Goal: Information Seeking & Learning: Learn about a topic

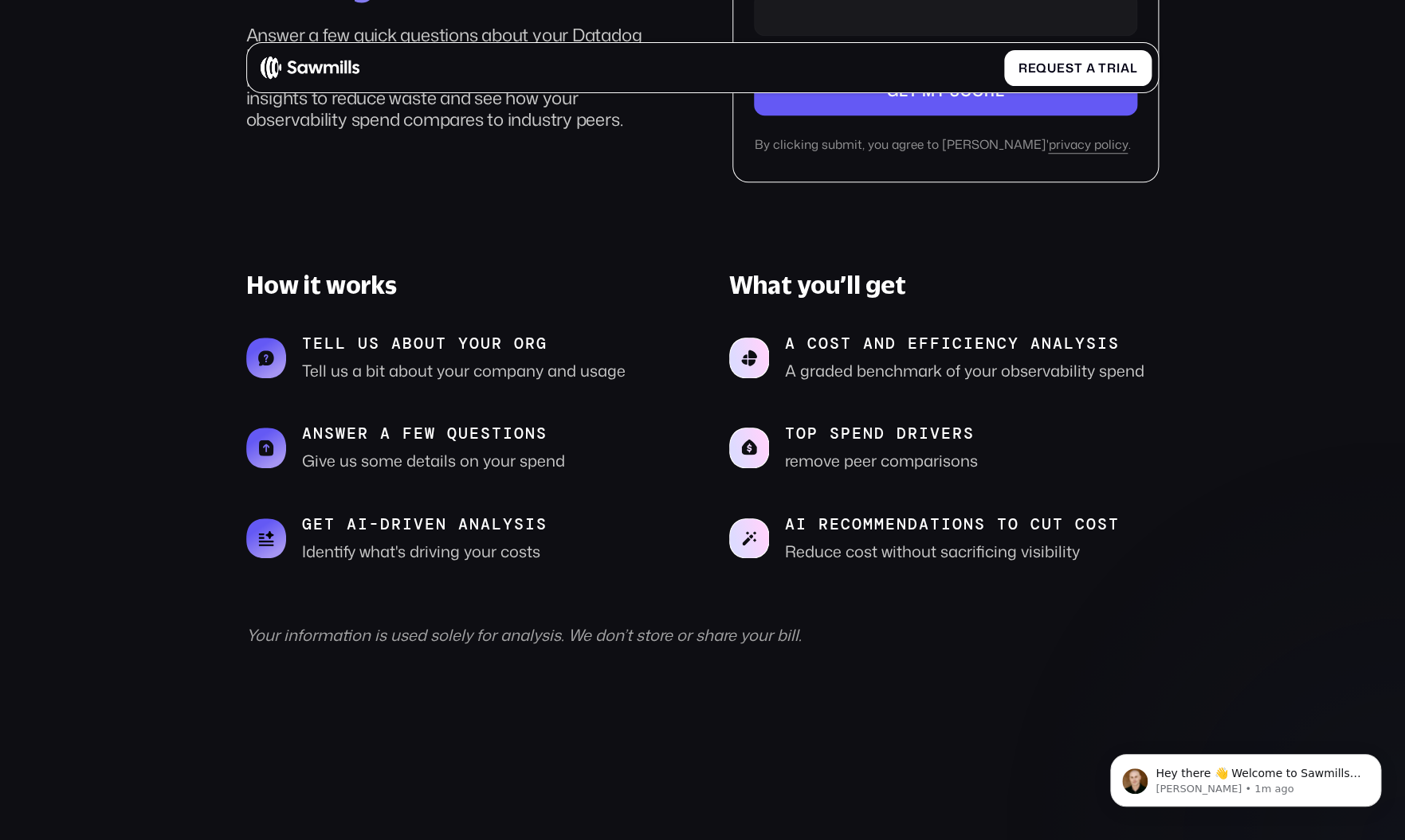
scroll to position [580, 0]
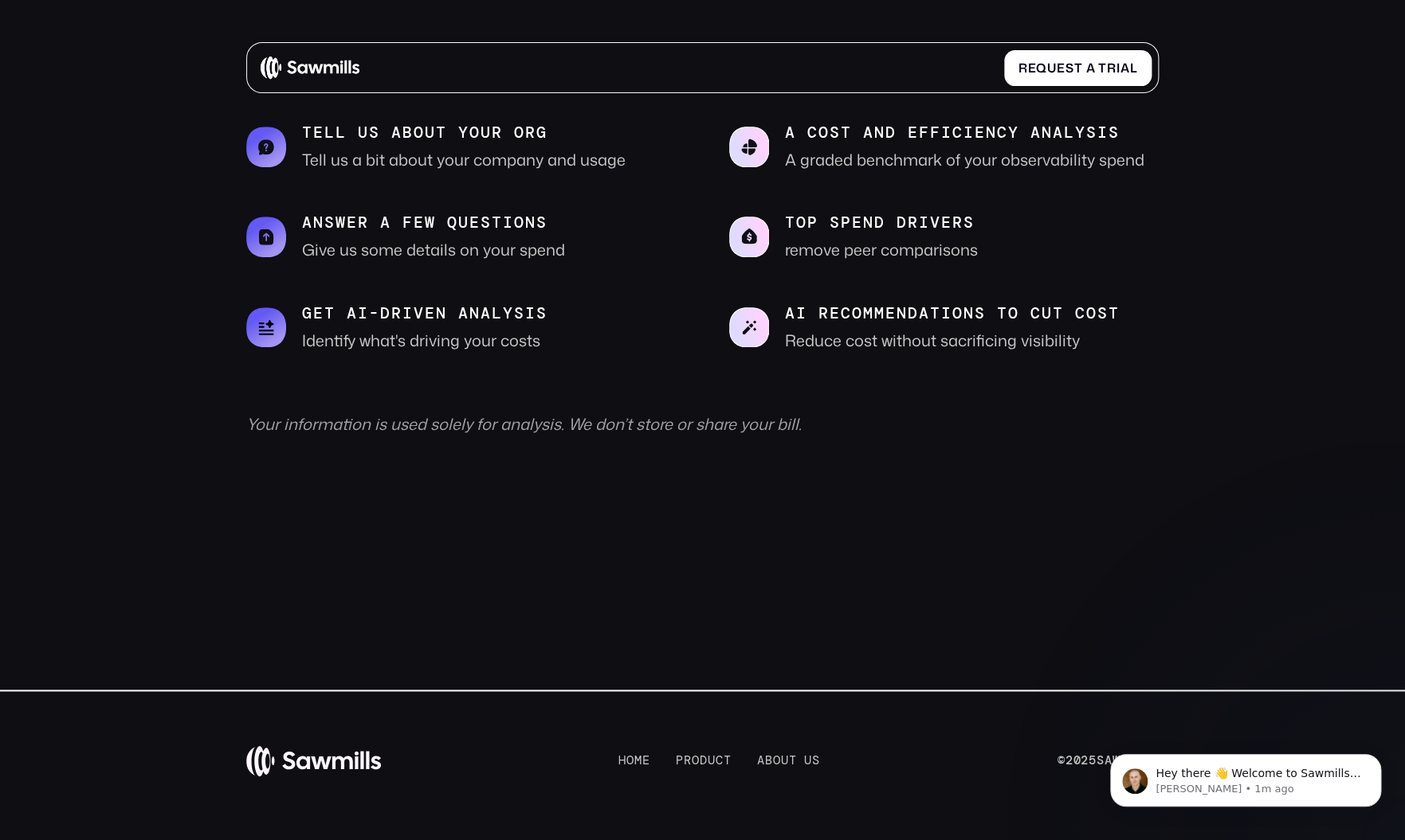
click at [307, 70] on img at bounding box center [309, 68] width 98 height 24
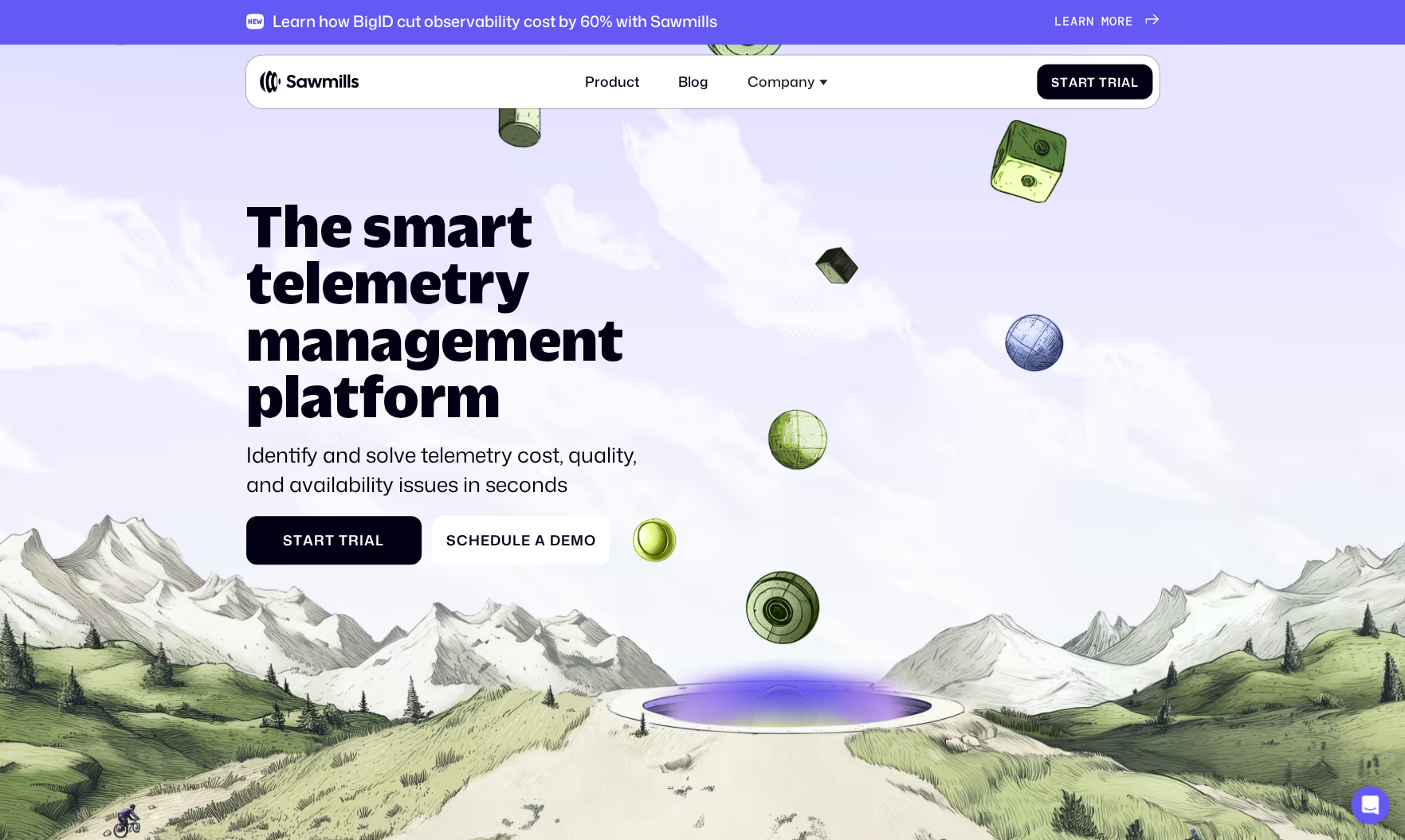
click at [557, 405] on icon at bounding box center [702, 522] width 1405 height 983
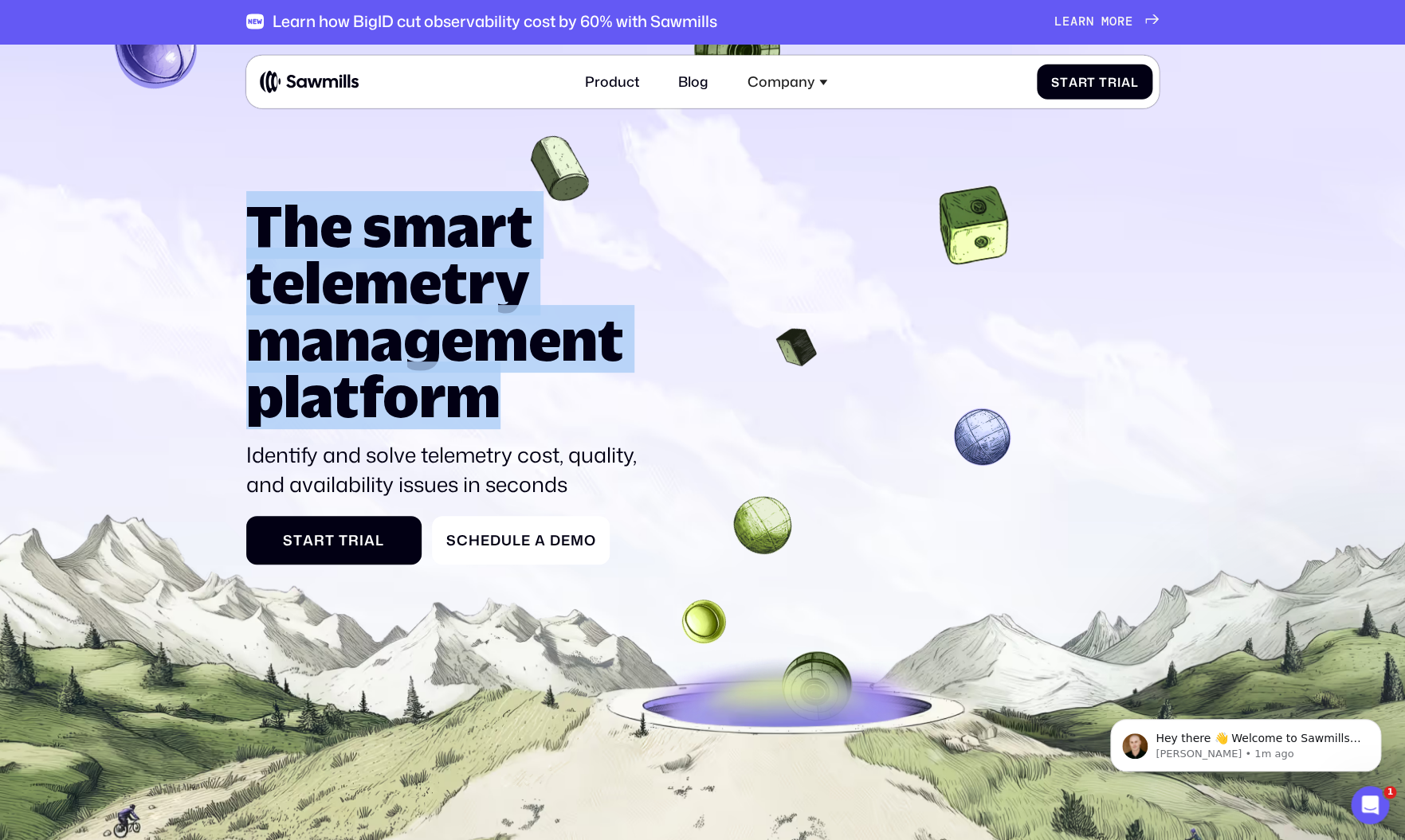
drag, startPoint x: 248, startPoint y: 202, endPoint x: 559, endPoint y: 411, distance: 374.7
click at [551, 409] on h1 "The smart telemetry management platform" at bounding box center [449, 310] width 407 height 228
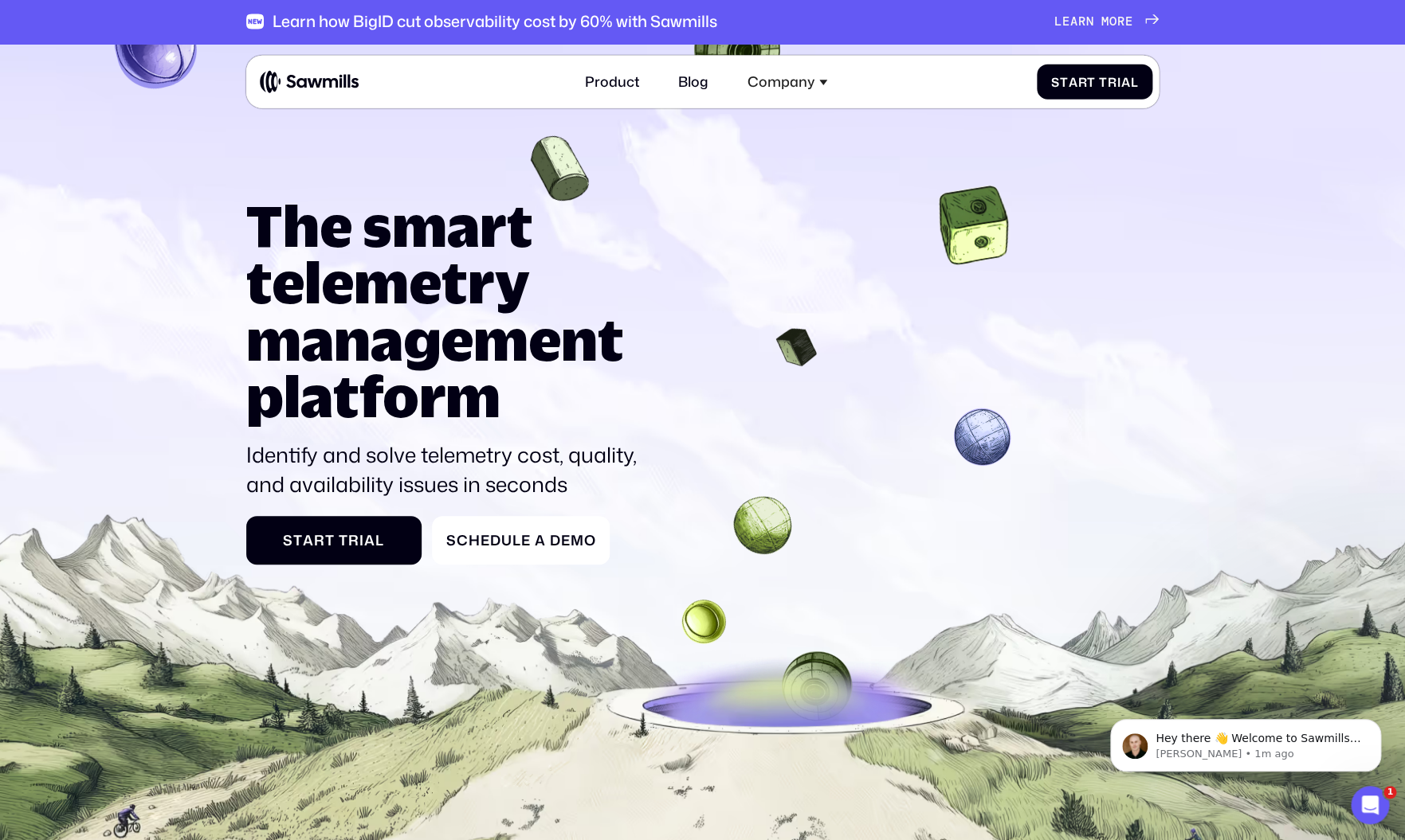
drag, startPoint x: 559, startPoint y: 411, endPoint x: 685, endPoint y: 387, distance: 128.3
click at [615, 405] on h1 "The smart telemetry management platform" at bounding box center [449, 310] width 407 height 228
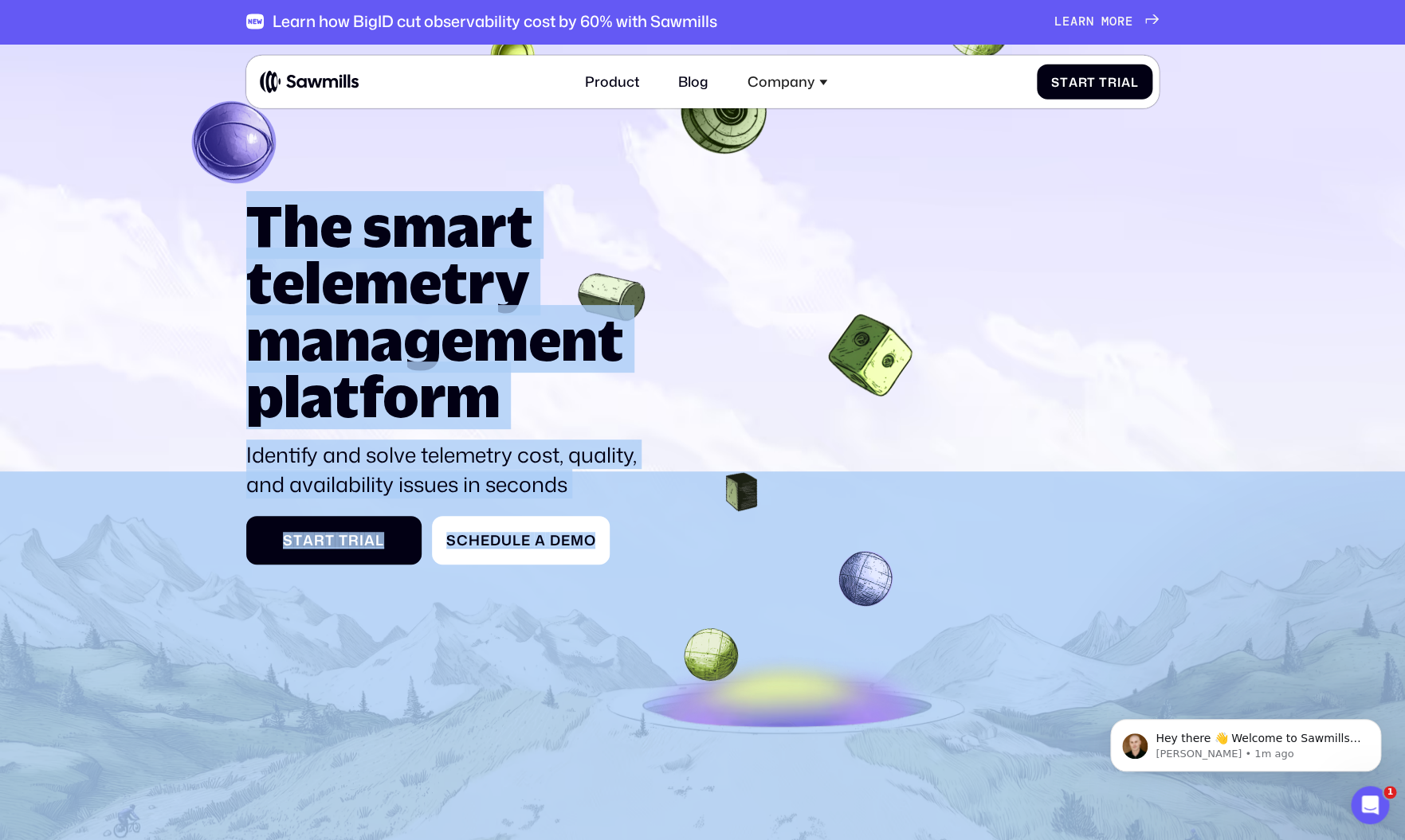
drag, startPoint x: 1403, startPoint y: 59, endPoint x: 1419, endPoint y: 102, distance: 45.9
click at [1404, 102] on div at bounding box center [702, 506] width 1405 height 925
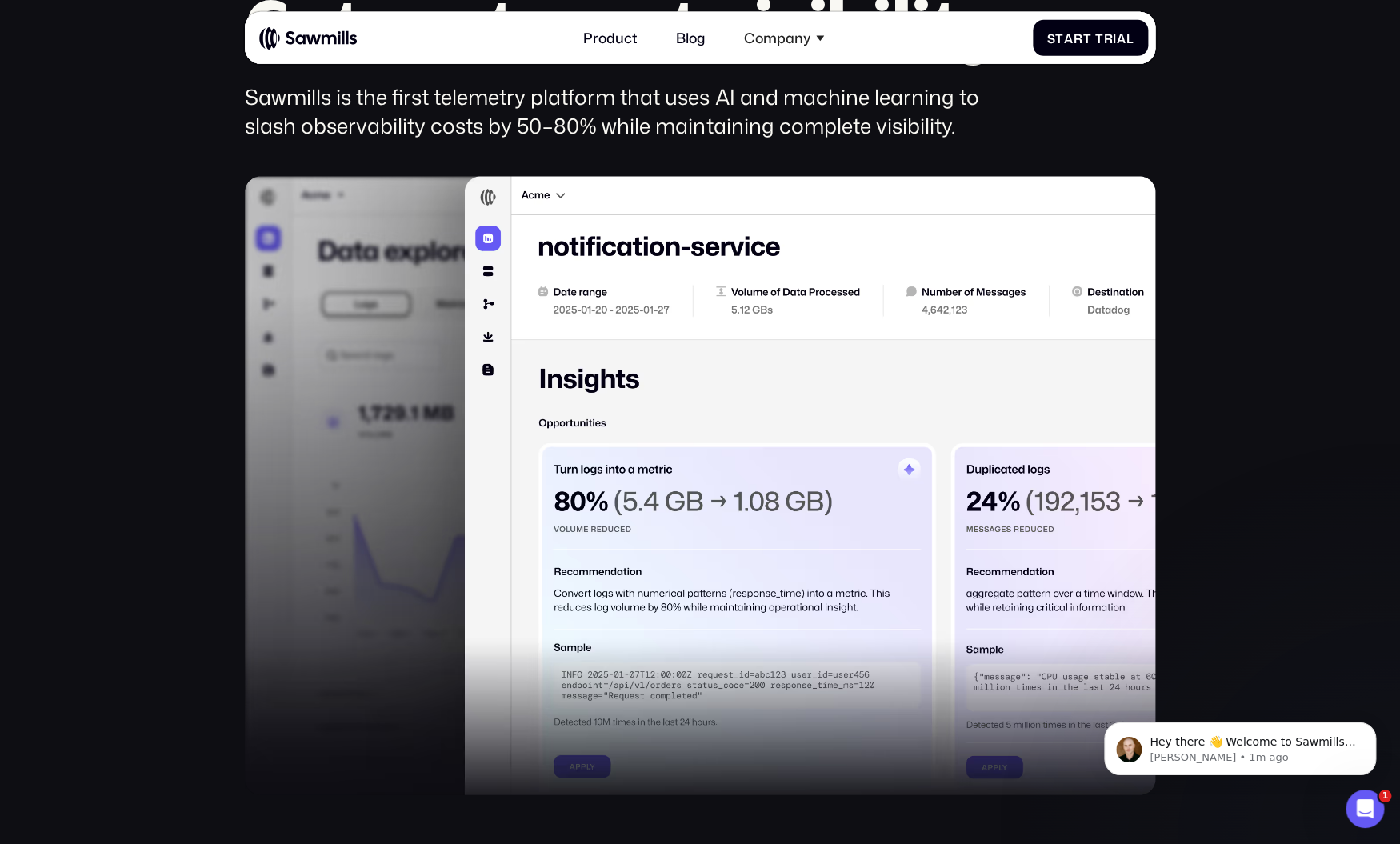
scroll to position [1192, 0]
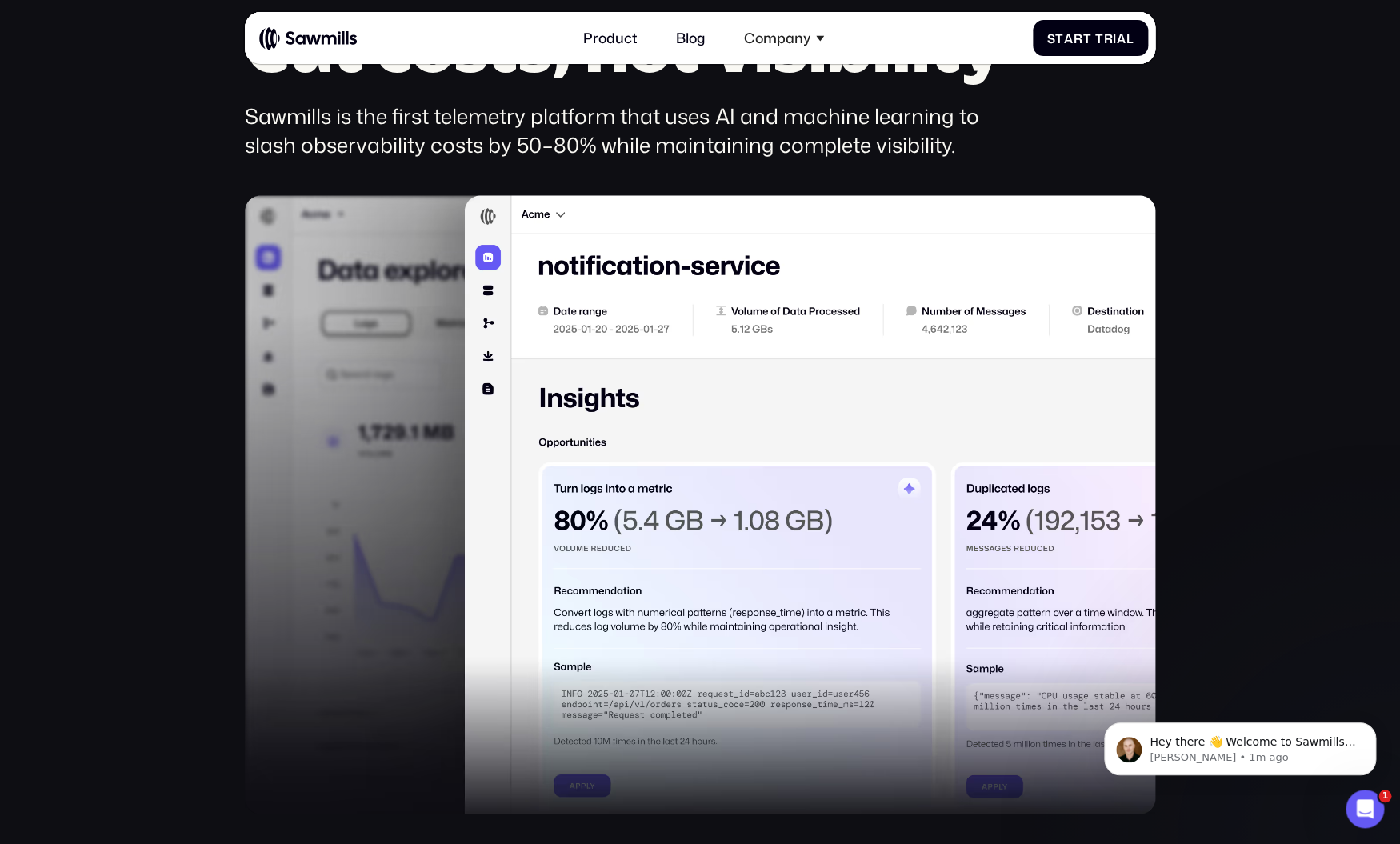
click at [1340, 254] on div "_______ Cut costs, not visibility Sawmills is the first telemetry platform that…" at bounding box center [700, 511] width 1365 height 1084
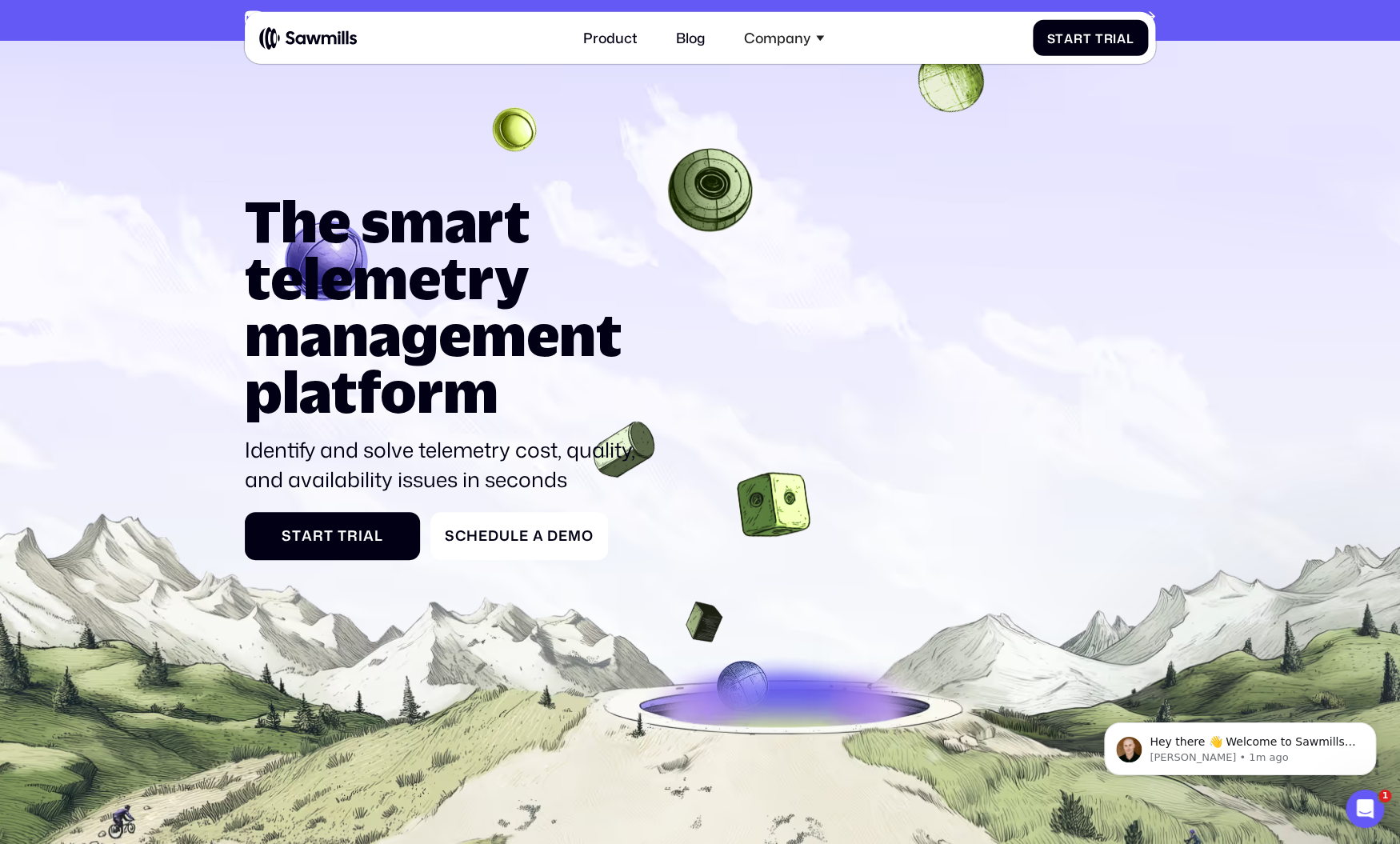
scroll to position [0, 0]
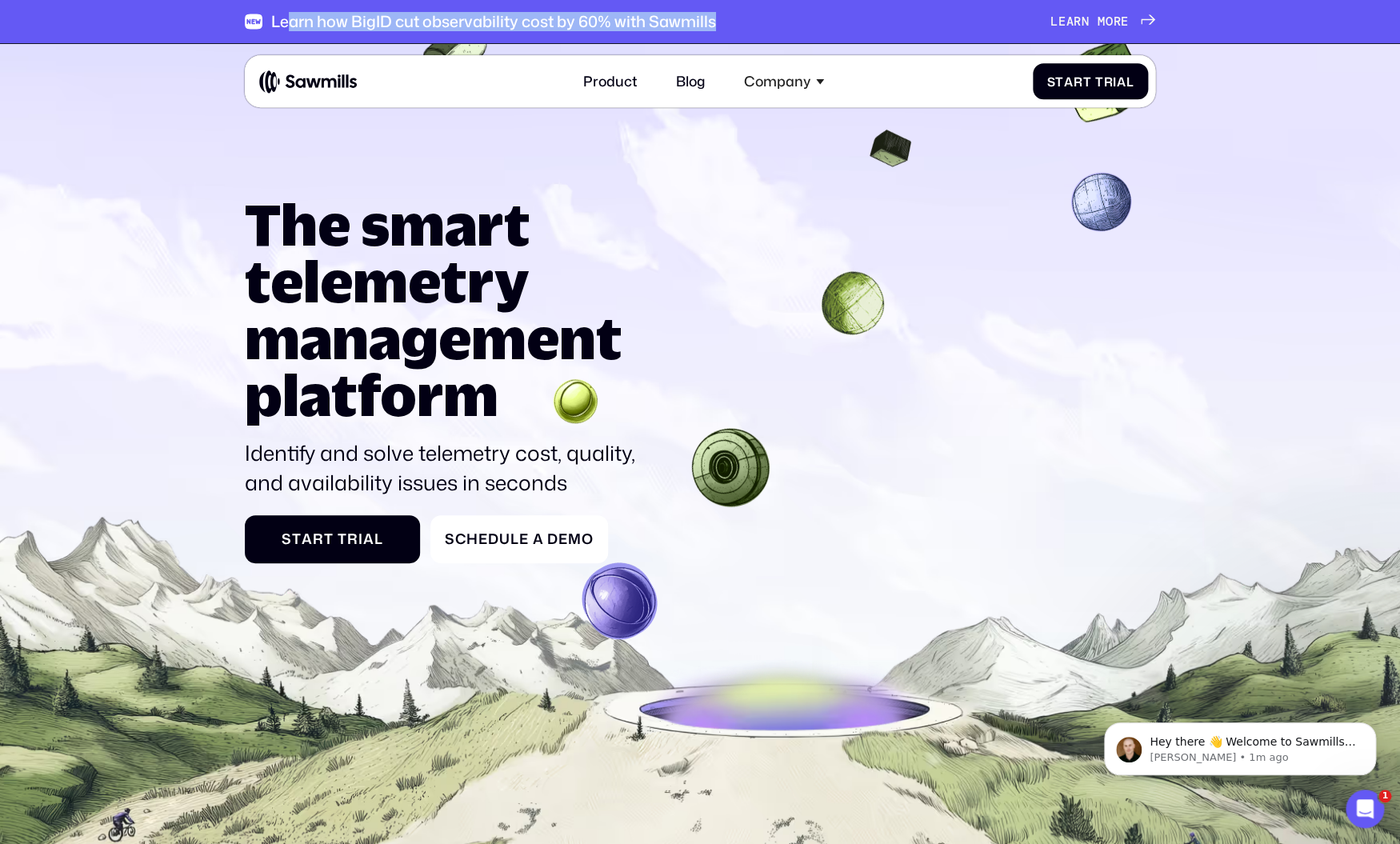
drag, startPoint x: 757, startPoint y: 34, endPoint x: 285, endPoint y: 17, distance: 472.3
click at [285, 17] on div "Learn how BigID cut observability cost by 60% with Sawmills L e a r n m o r e L…" at bounding box center [700, 21] width 911 height 43
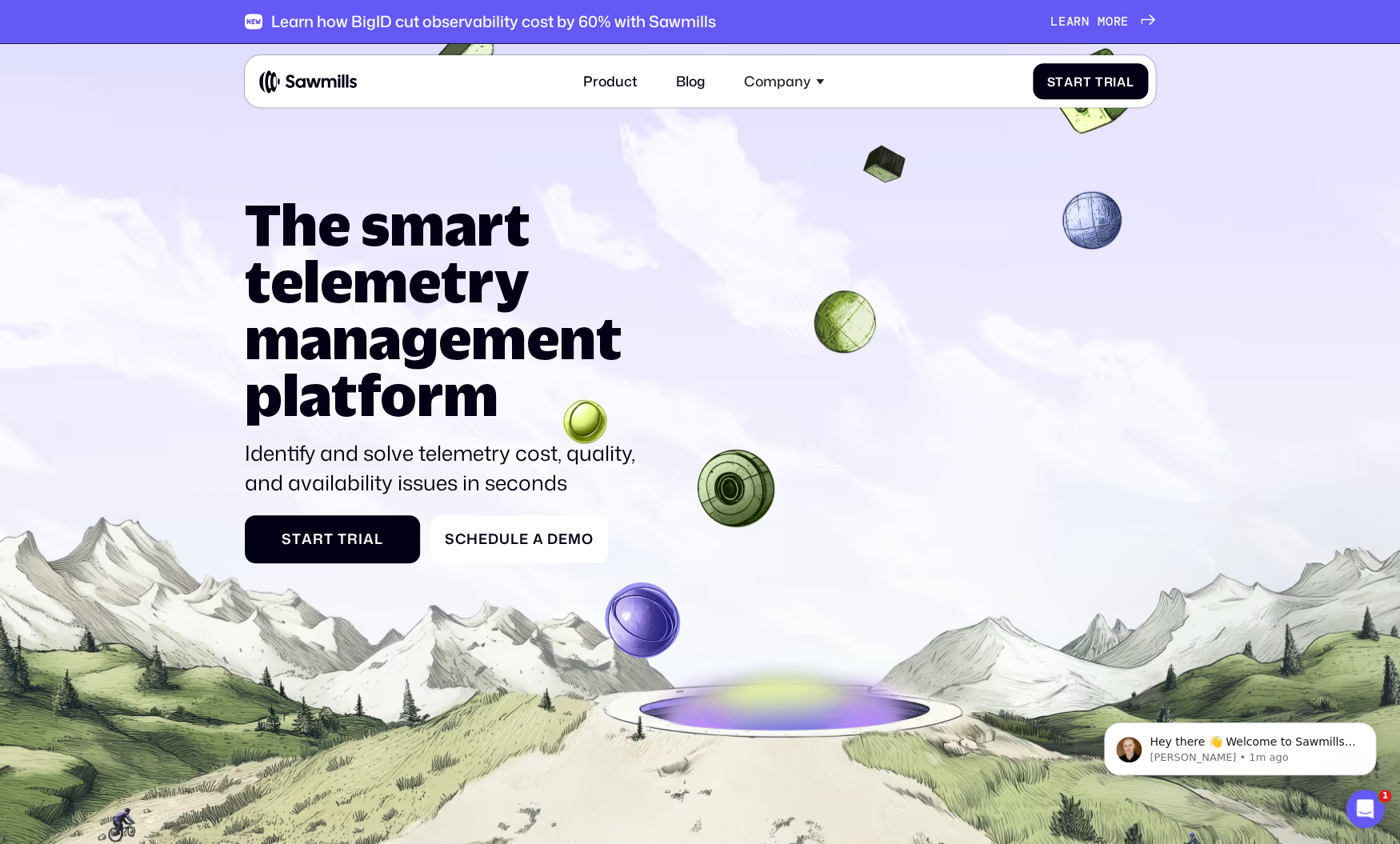
drag, startPoint x: 285, startPoint y: 17, endPoint x: 324, endPoint y: 29, distance: 40.8
click at [286, 17] on div "Learn how BigID cut observability cost by 60% with Sawmills" at bounding box center [494, 21] width 445 height 19
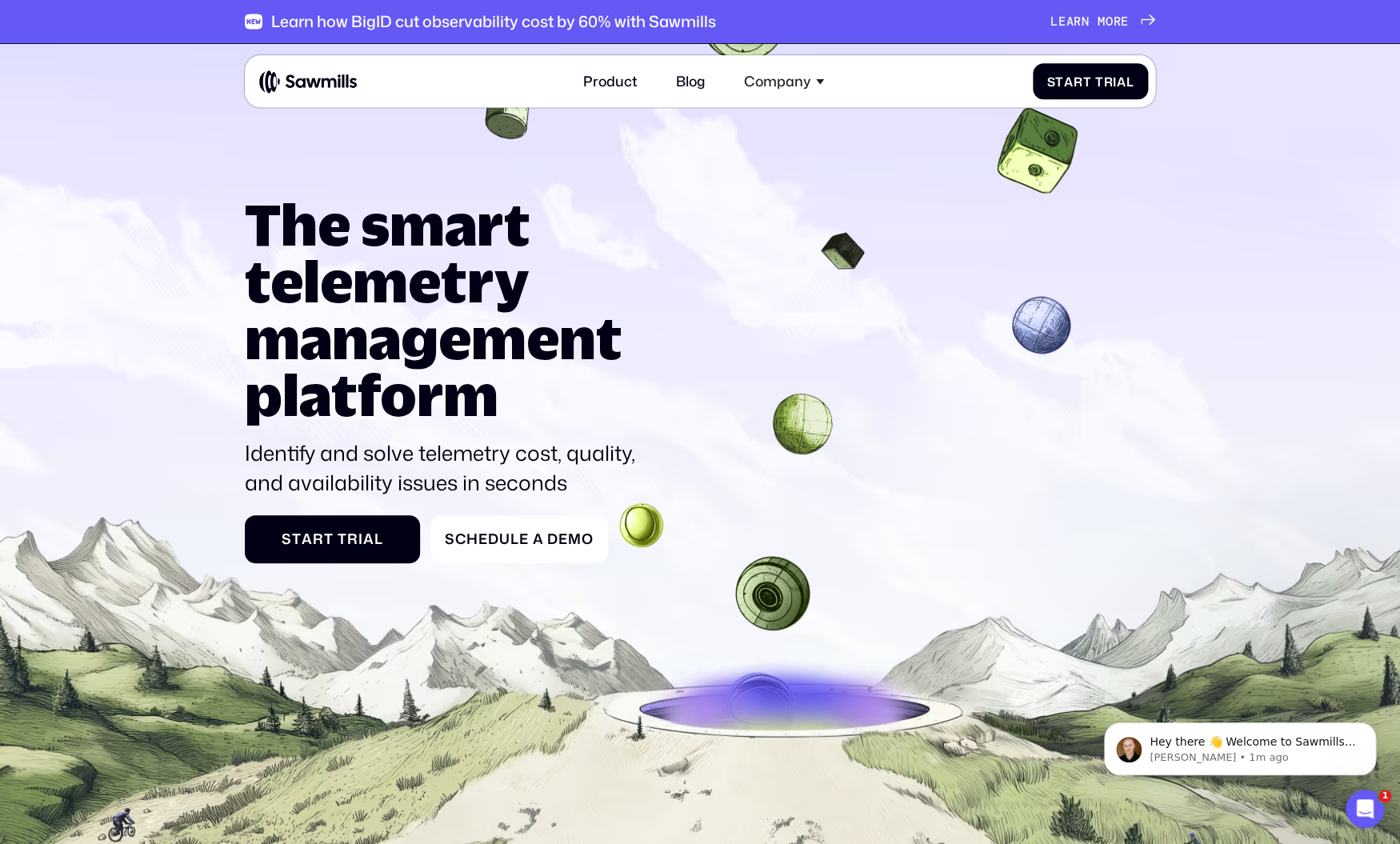
drag, startPoint x: 428, startPoint y: 304, endPoint x: 526, endPoint y: 421, distance: 152.6
click at [526, 421] on icon at bounding box center [700, 524] width 1400 height 987
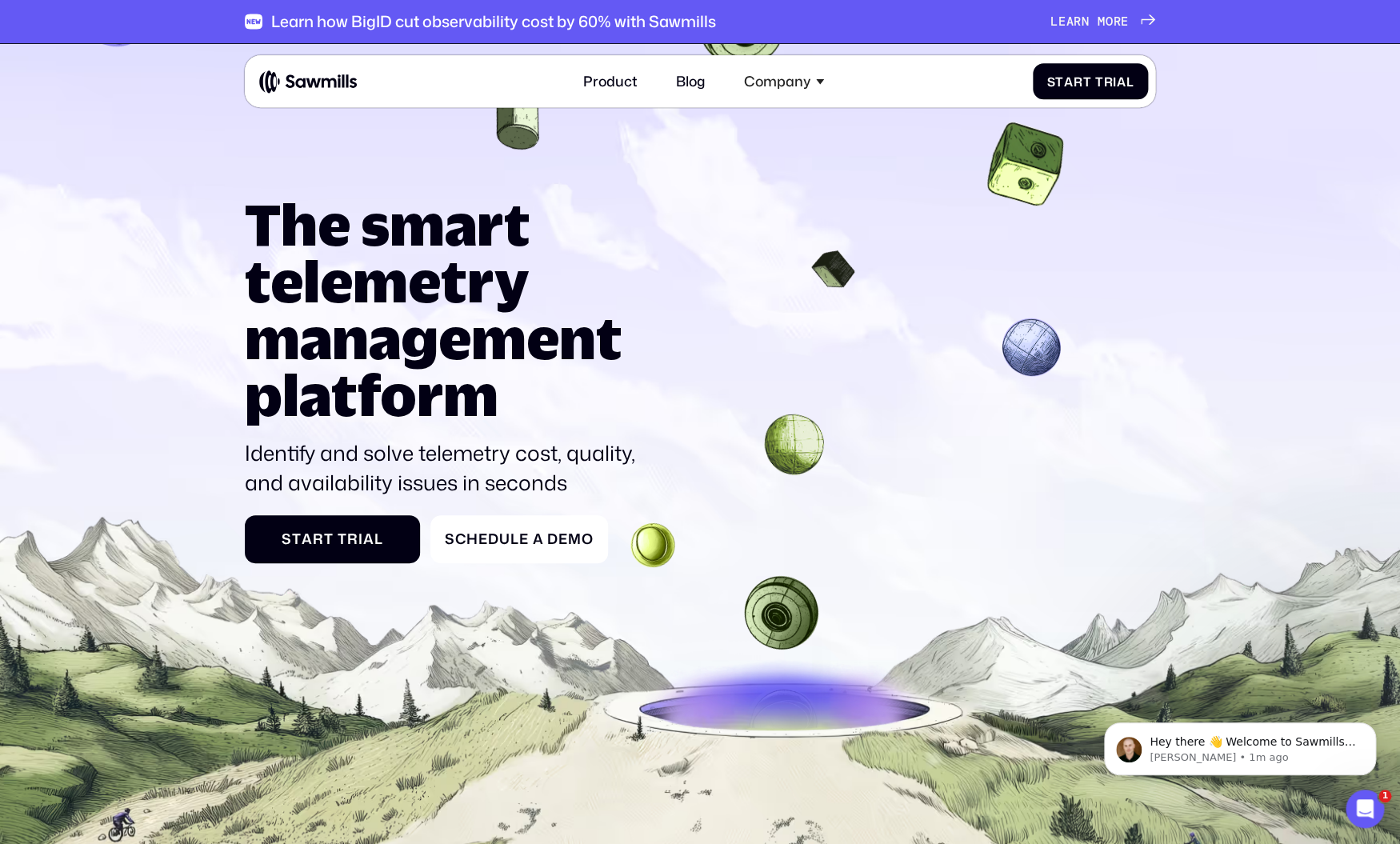
drag, startPoint x: 526, startPoint y: 421, endPoint x: 642, endPoint y: 392, distance: 119.6
click at [529, 421] on h1 "The smart telemetry management platform" at bounding box center [448, 309] width 406 height 227
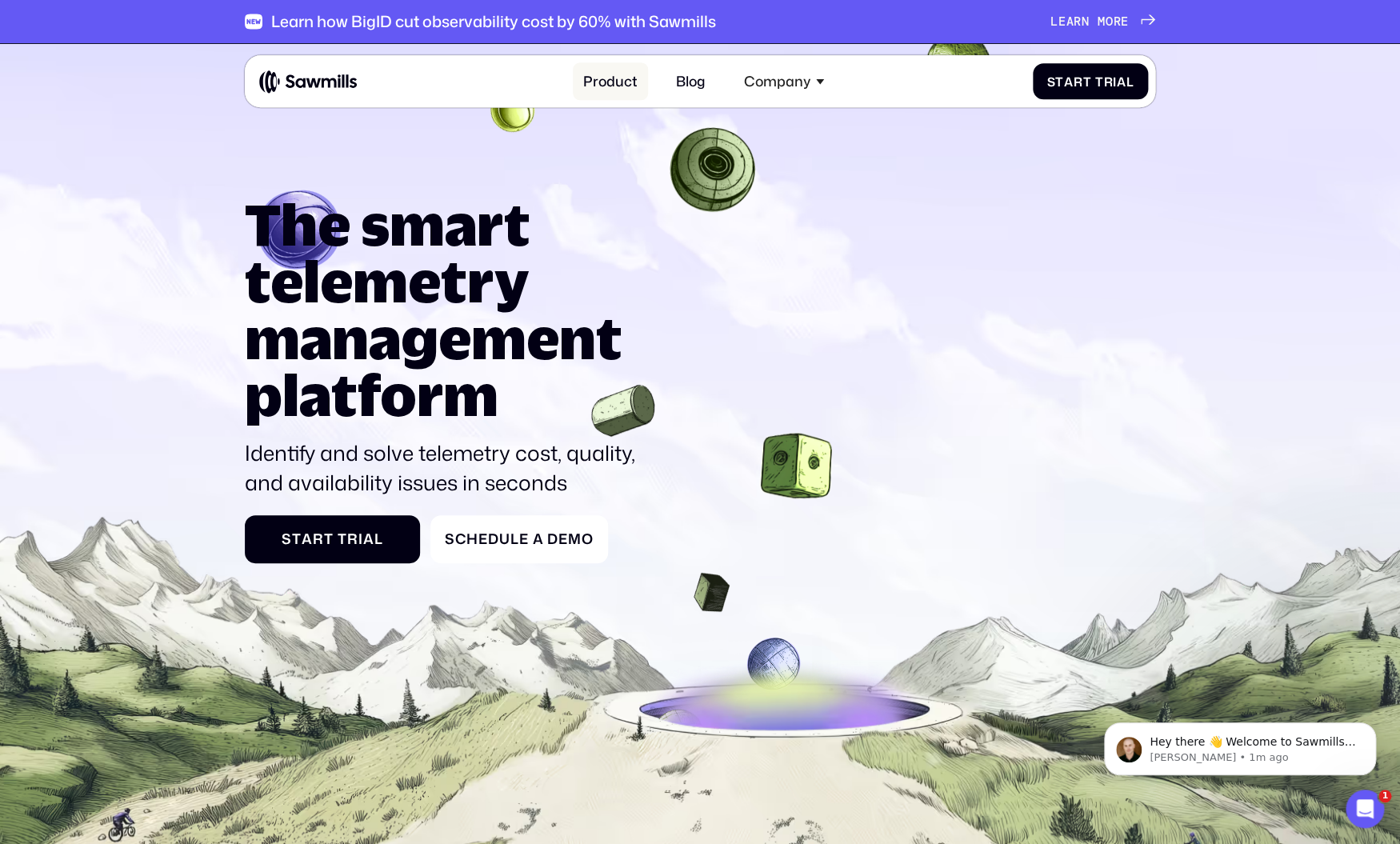
click at [600, 84] on link "Product" at bounding box center [610, 81] width 75 height 38
